Goal: Information Seeking & Learning: Learn about a topic

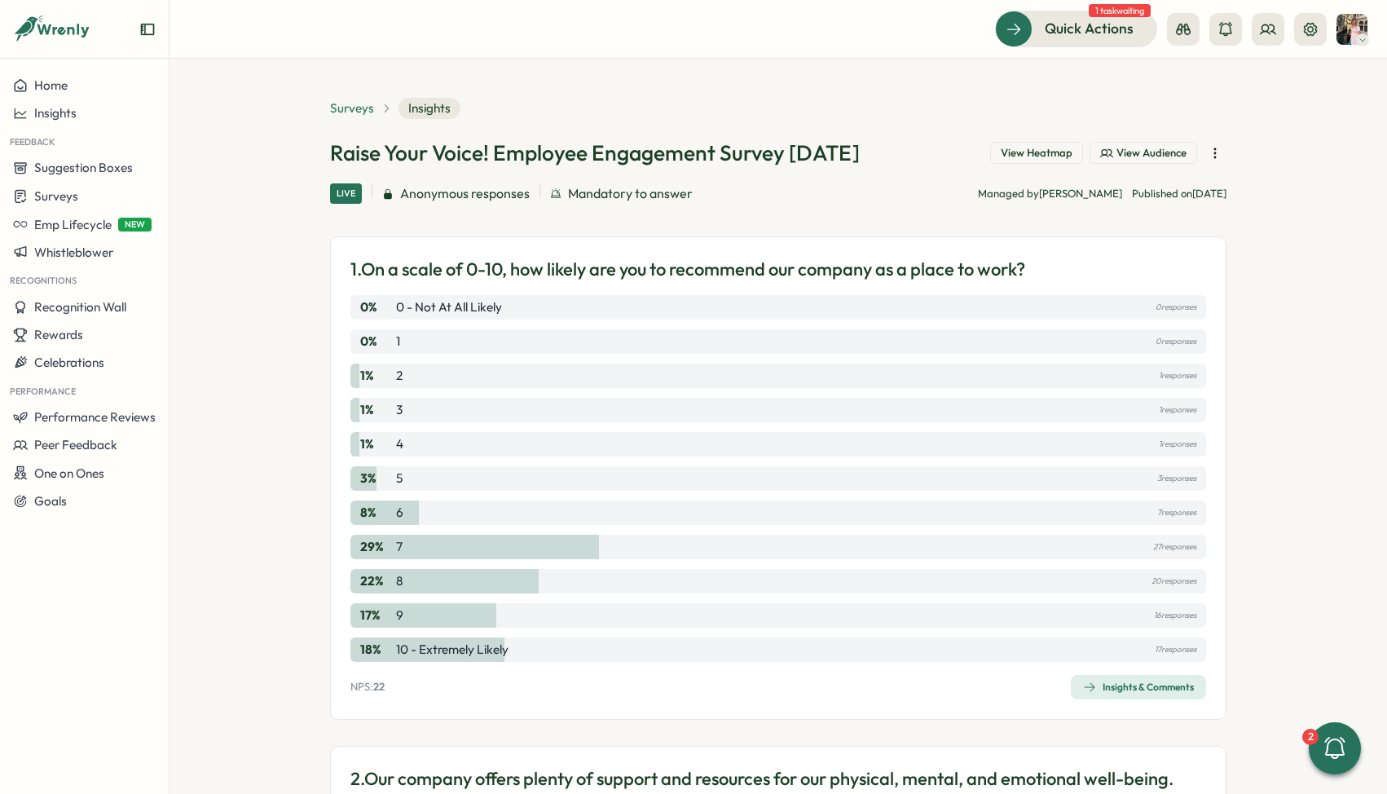
click at [359, 106] on span "Surveys" at bounding box center [352, 108] width 44 height 18
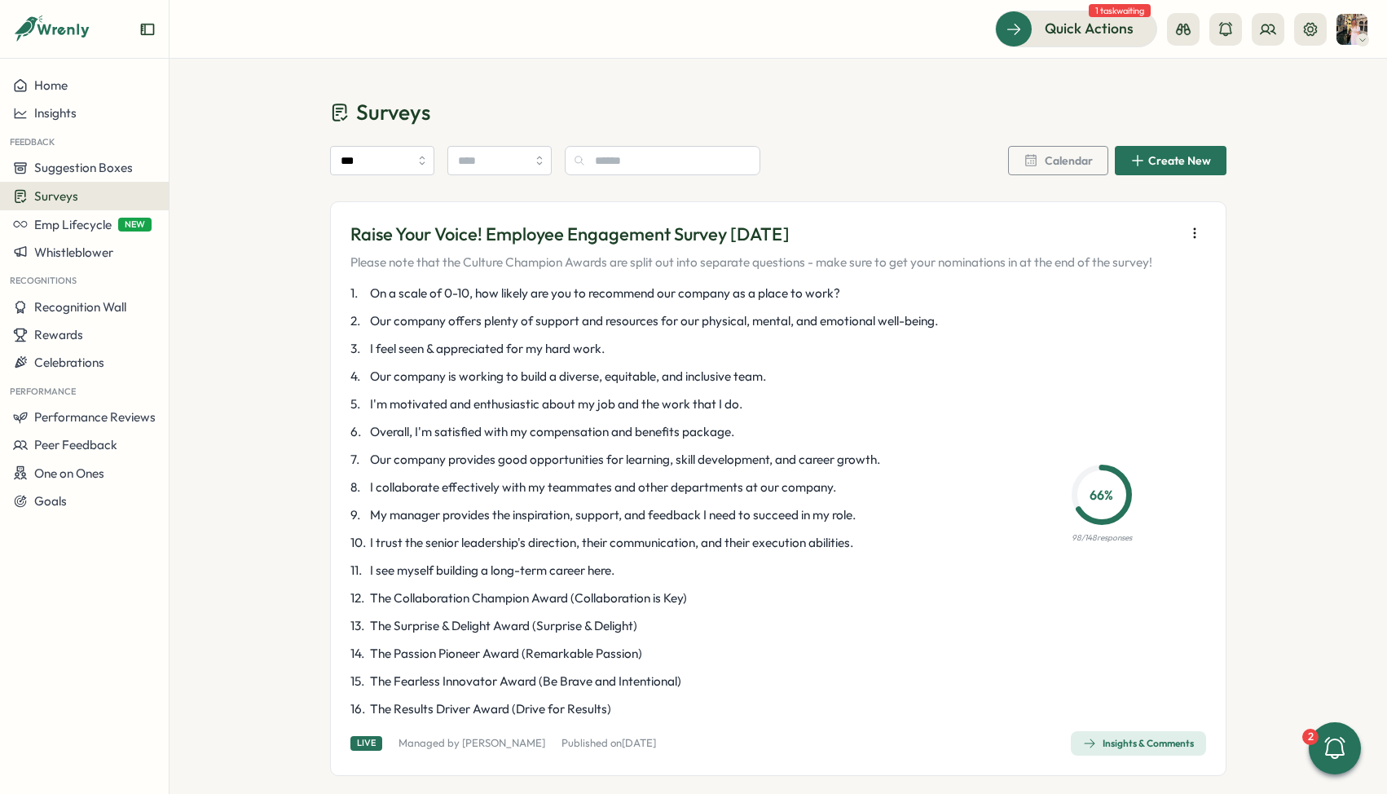
click at [1134, 742] on div "Insights & Comments" at bounding box center [1138, 743] width 111 height 13
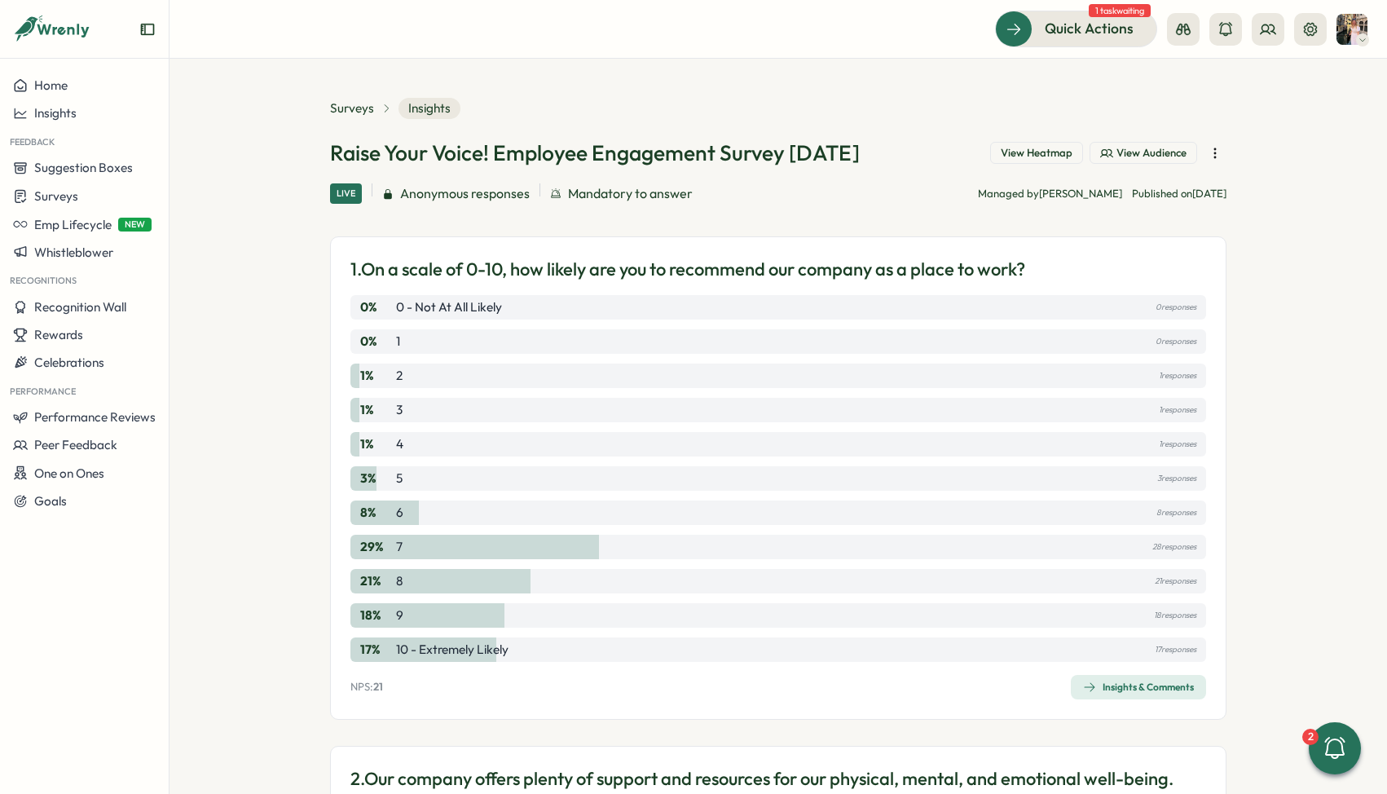
click at [1121, 687] on div "Insights & Comments" at bounding box center [1138, 686] width 111 height 13
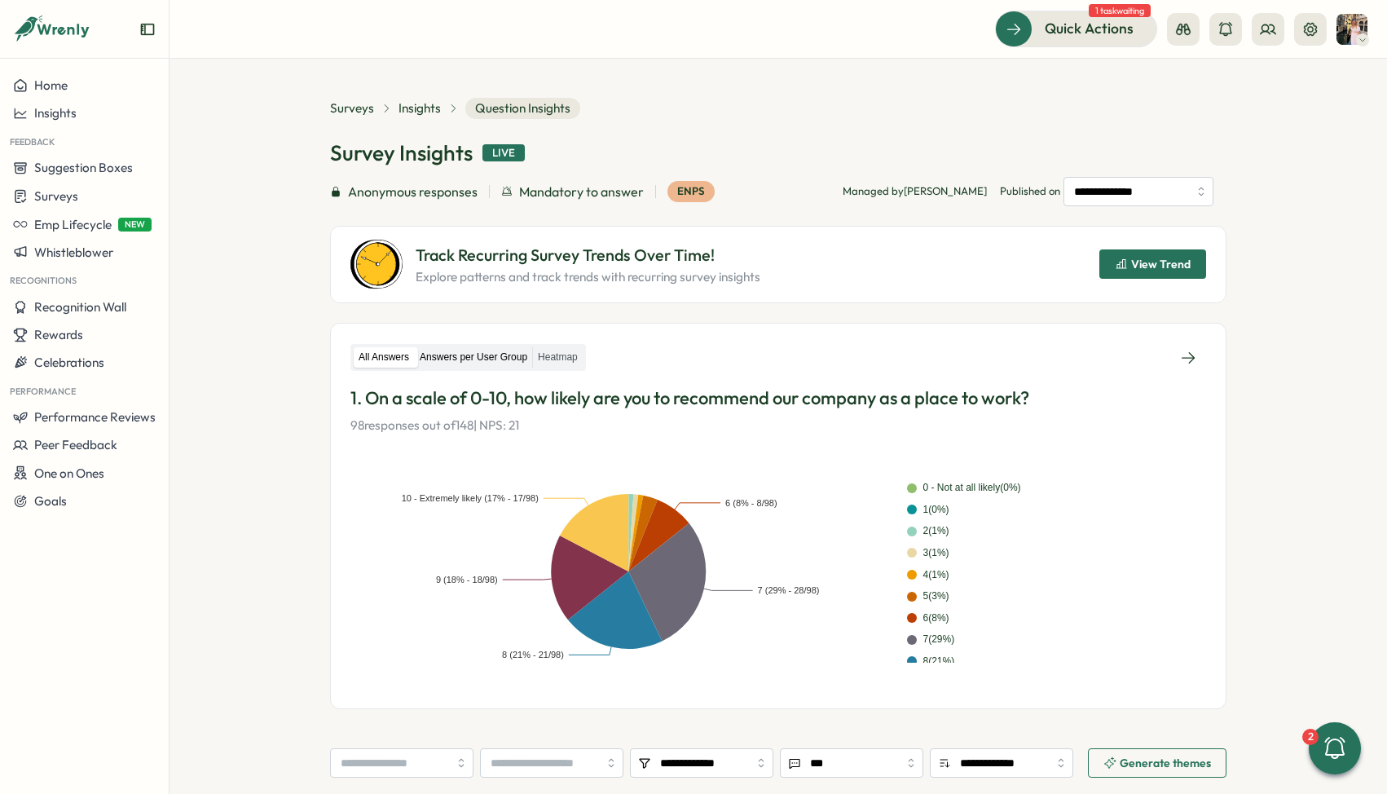
click at [449, 363] on label "Answers per User Group" at bounding box center [473, 357] width 117 height 20
